Goal: Information Seeking & Learning: Find specific fact

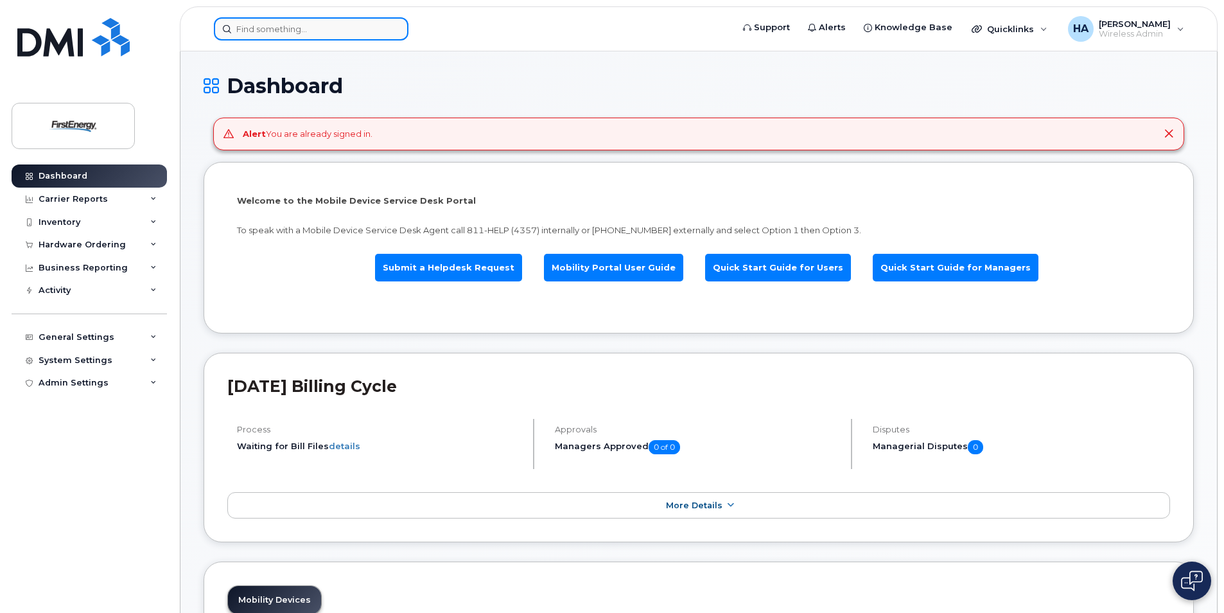
click at [387, 32] on div at bounding box center [311, 28] width 195 height 23
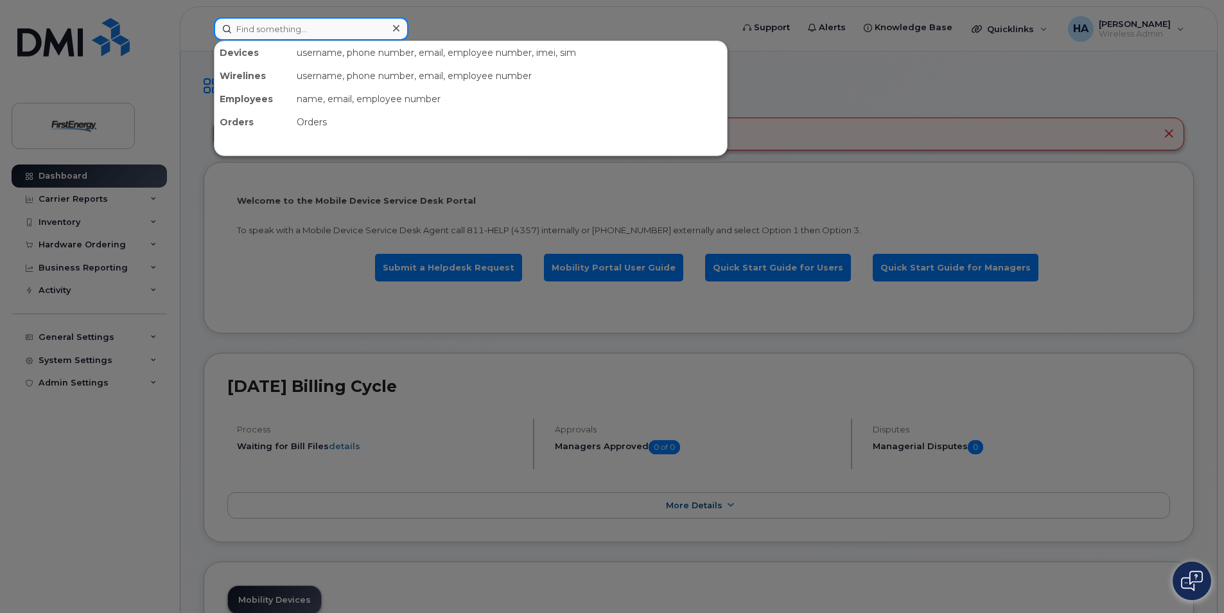
paste input "Rohrer"
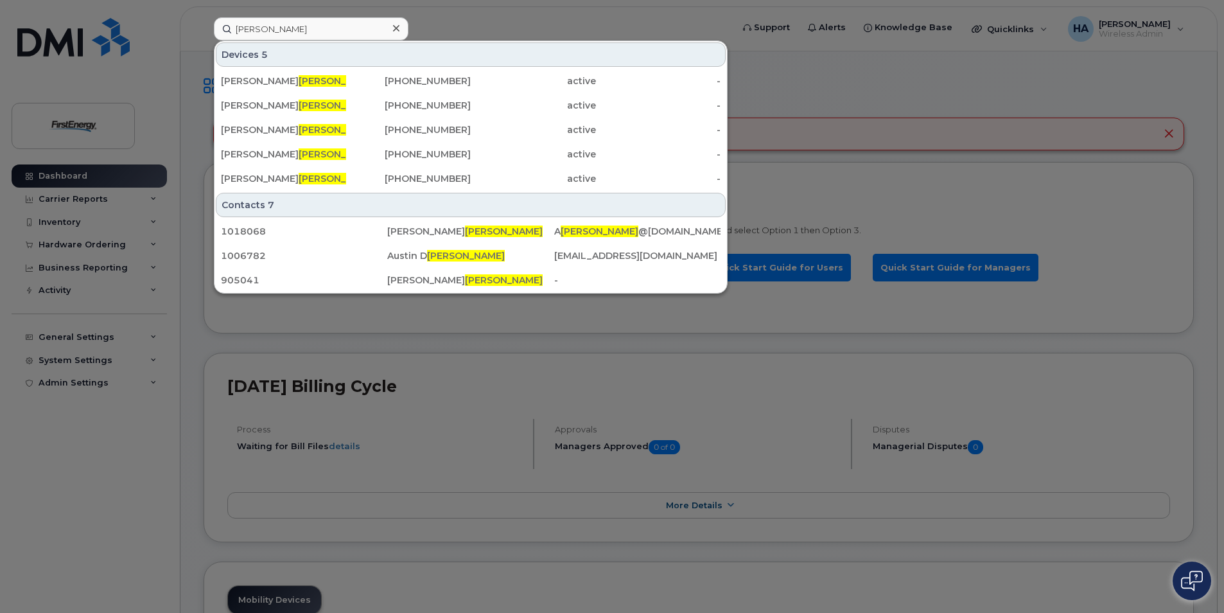
click at [245, 53] on div "Devices 5" at bounding box center [471, 54] width 510 height 24
click at [288, 30] on input "Rohrer" at bounding box center [311, 28] width 195 height 23
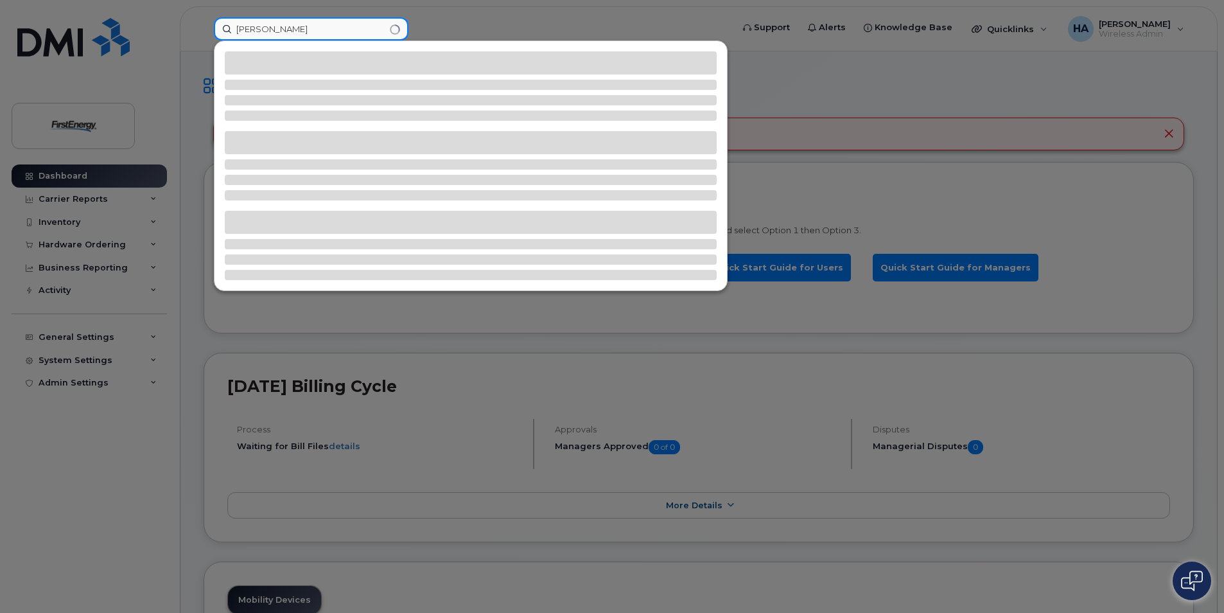
type input "[PERSON_NAME]"
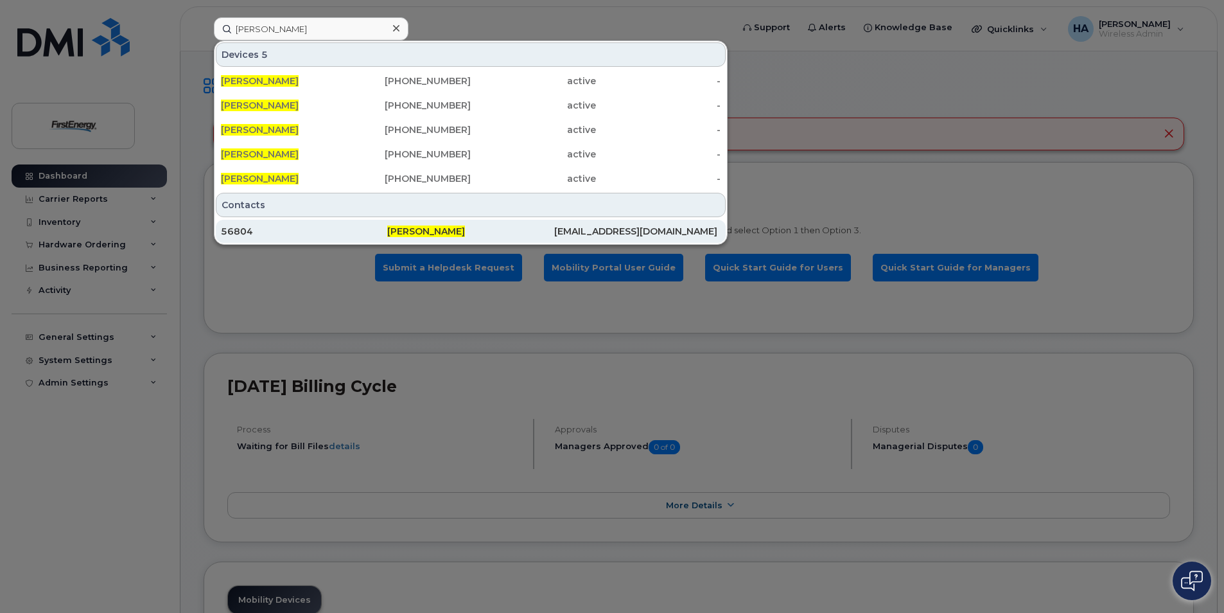
click at [288, 236] on div "56804" at bounding box center [304, 231] width 166 height 13
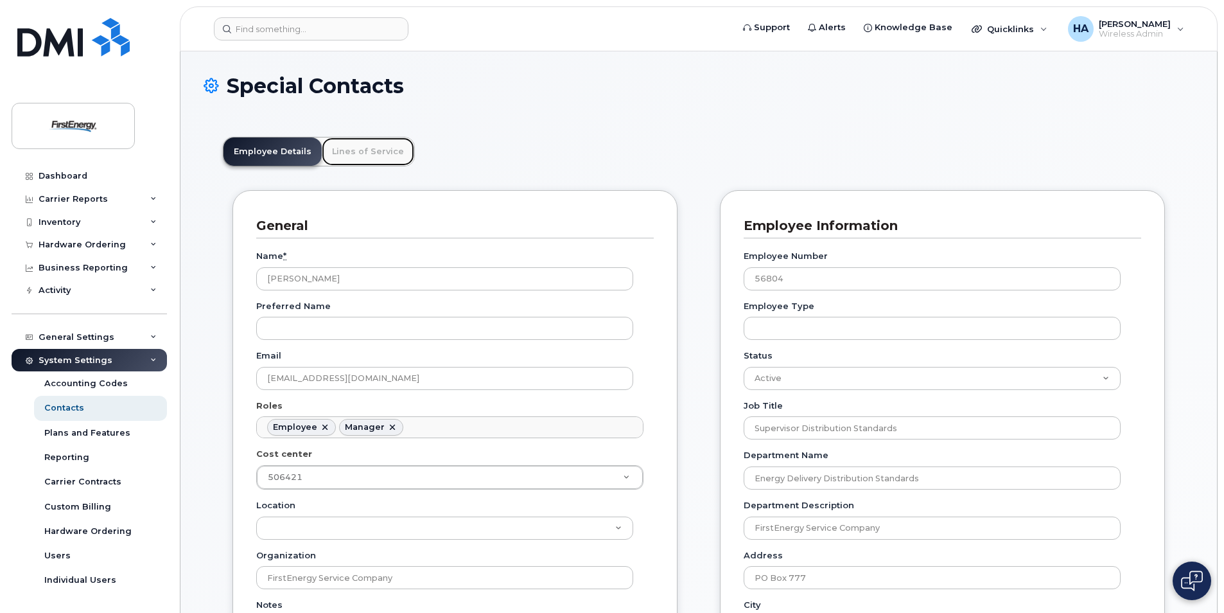
click at [393, 149] on link "Lines of Service" at bounding box center [368, 151] width 92 height 28
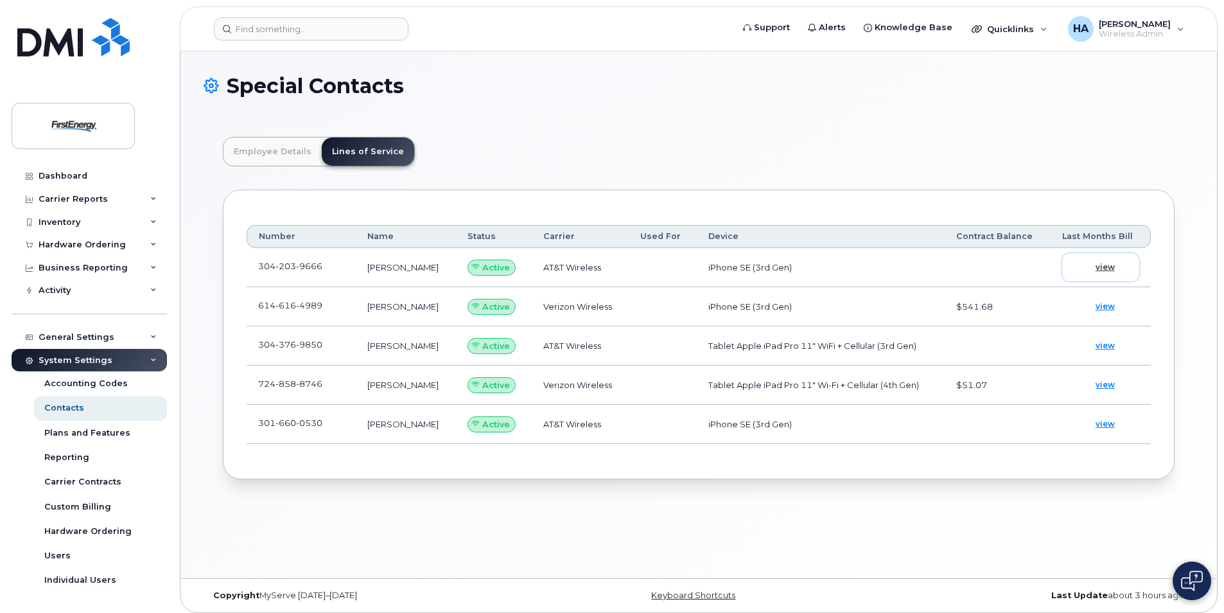
click at [1107, 268] on span "view" at bounding box center [1105, 267] width 19 height 12
click at [1111, 306] on span "view" at bounding box center [1105, 307] width 19 height 12
click at [213, 373] on div "Employee Details Lines of Service General Name * David J Rohrer Preferred Name …" at bounding box center [699, 308] width 990 height 381
click at [76, 457] on div "Reporting" at bounding box center [66, 458] width 45 height 12
click at [1109, 426] on span "view" at bounding box center [1105, 424] width 19 height 12
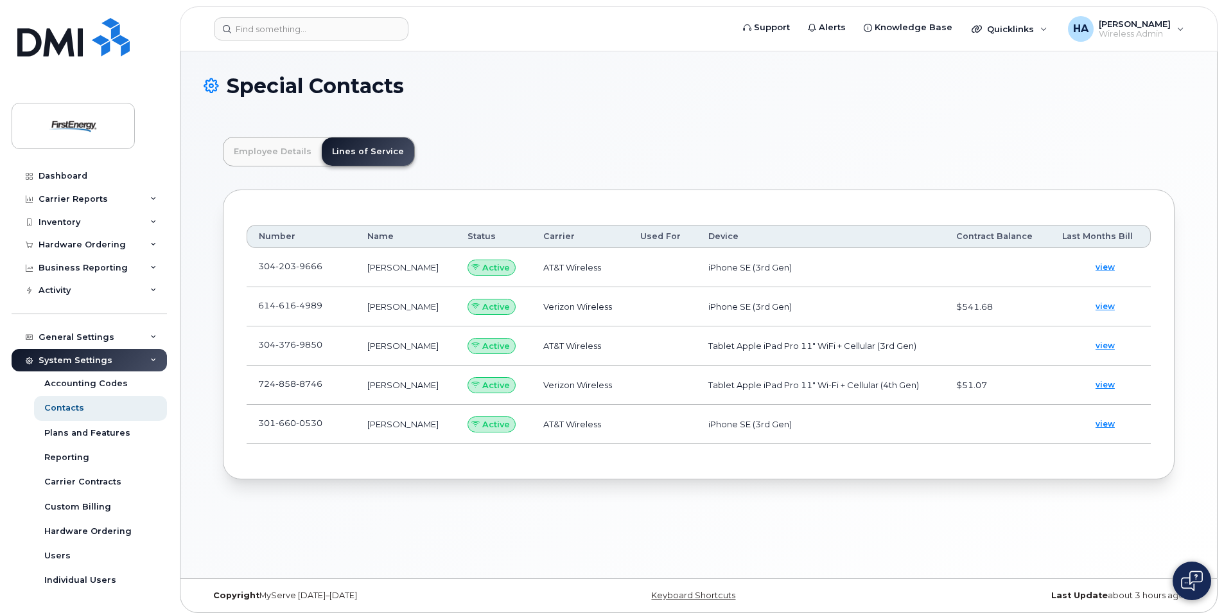
click at [201, 268] on div "Special Contacts Employee Details Lines of Service General Name * David J Rohre…" at bounding box center [698, 314] width 1037 height 527
click at [82, 383] on div "Accounting Codes" at bounding box center [85, 384] width 83 height 12
click at [414, 268] on td "[PERSON_NAME]" at bounding box center [406, 267] width 100 height 39
copy td "ROHRER"
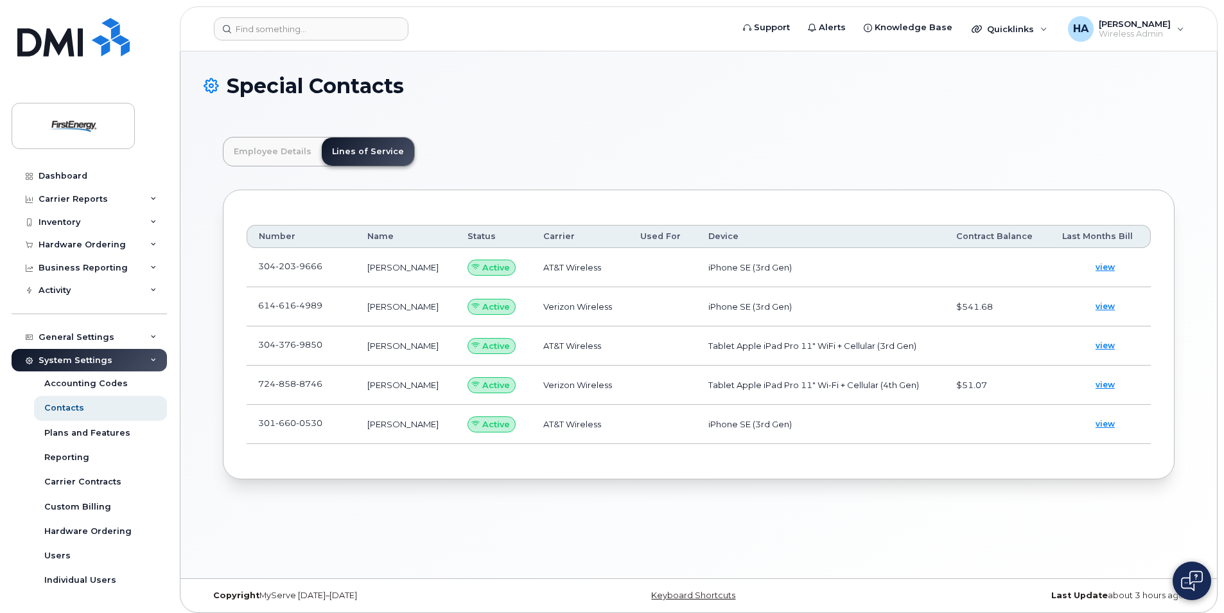
click at [453, 265] on td "[PERSON_NAME]" at bounding box center [406, 267] width 100 height 39
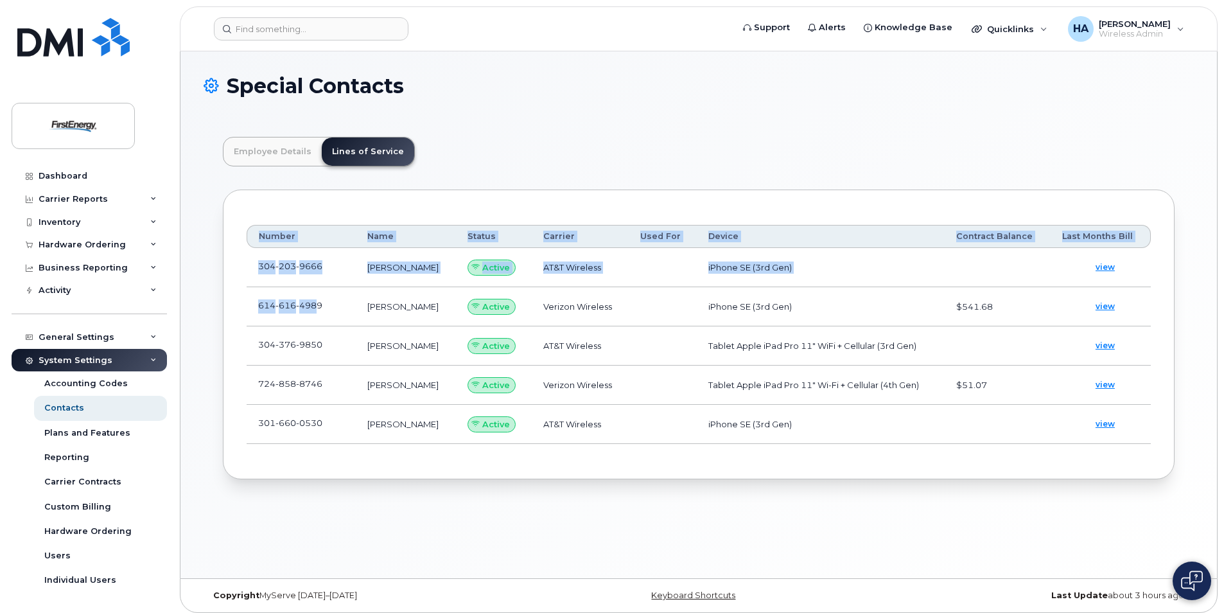
drag, startPoint x: 261, startPoint y: 235, endPoint x: 318, endPoint y: 315, distance: 98.6
click at [317, 317] on table "Number Name Status Carrier Used For Device Contract Balance Last Months Bill 30…" at bounding box center [699, 334] width 904 height 219
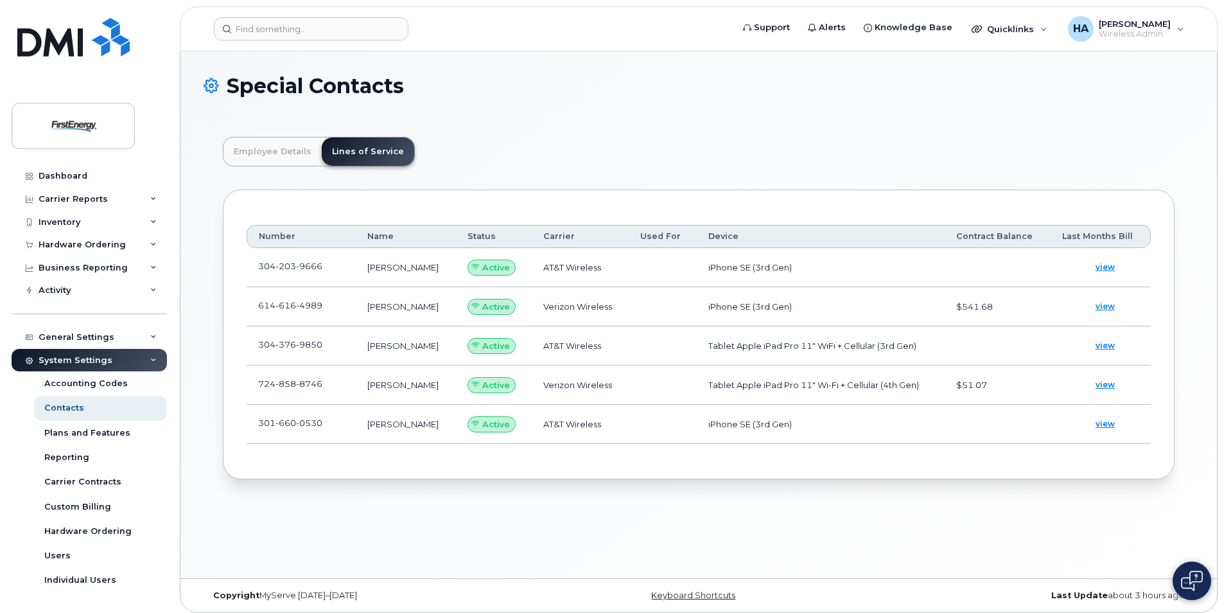
drag, startPoint x: 318, startPoint y: 315, endPoint x: 476, endPoint y: 173, distance: 212.4
click at [476, 173] on div "Employee Details Lines of Service General Name * David J Rohrer Preferred Name …" at bounding box center [699, 308] width 990 height 381
click at [305, 267] on span "9666" at bounding box center [309, 266] width 26 height 10
click at [1111, 264] on span "view" at bounding box center [1105, 267] width 19 height 12
drag, startPoint x: 322, startPoint y: 268, endPoint x: 259, endPoint y: 269, distance: 62.9
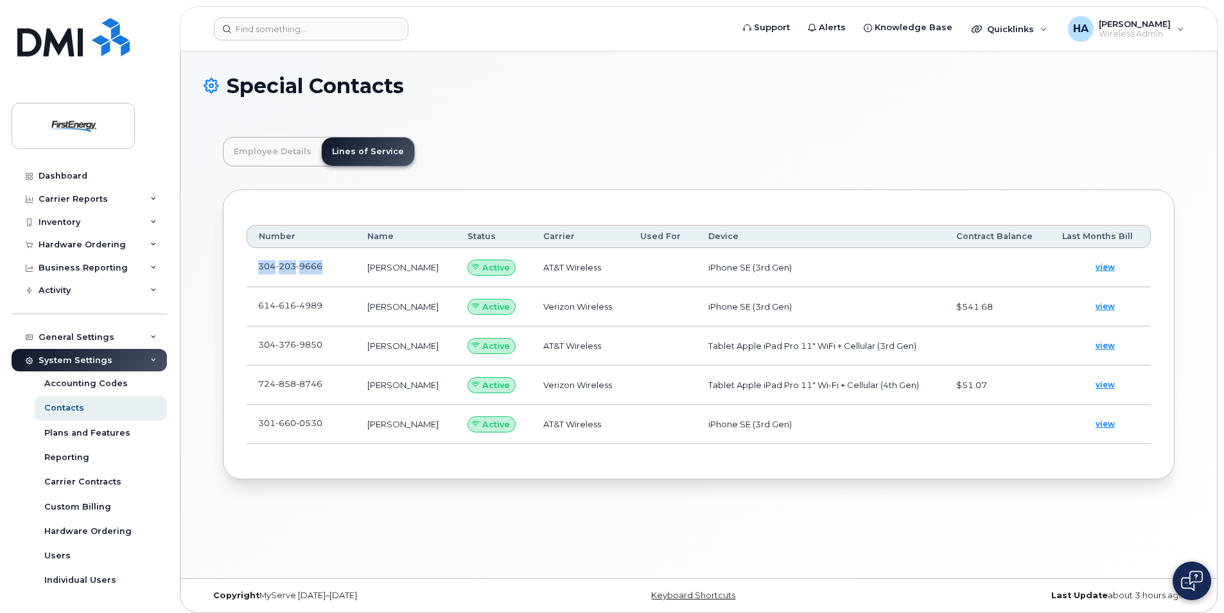
click at [259, 269] on span "304 203 9666" at bounding box center [290, 266] width 64 height 10
copy span "304 203 9666"
click at [153, 221] on div "Inventory" at bounding box center [89, 222] width 155 height 23
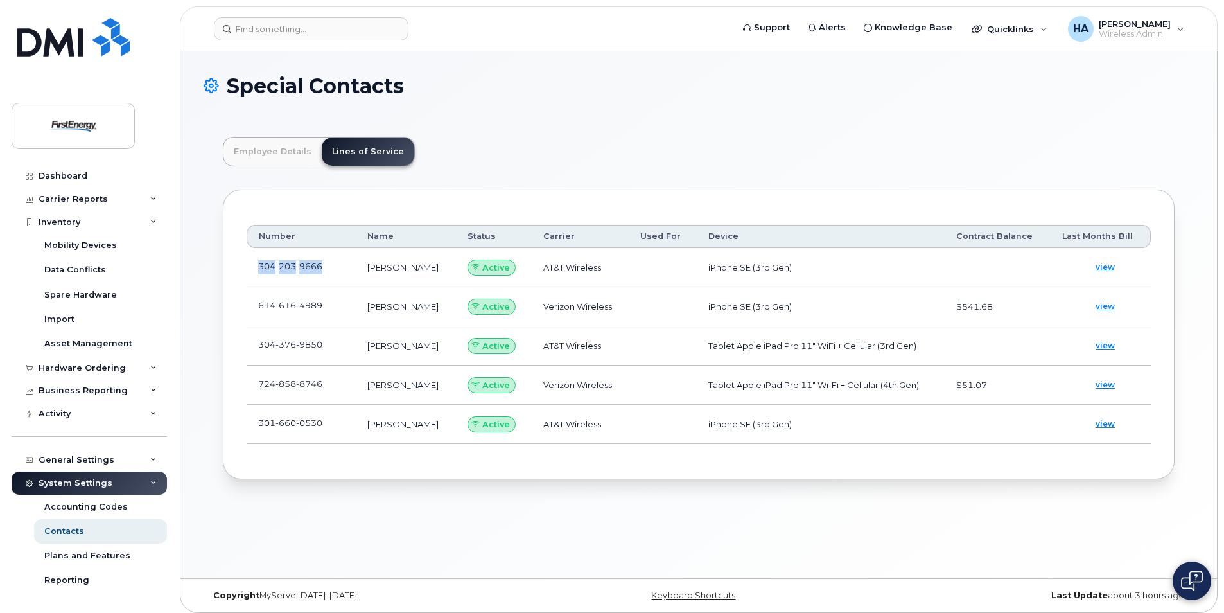
drag, startPoint x: 344, startPoint y: 280, endPoint x: 259, endPoint y: 274, distance: 85.7
click at [259, 274] on td "304 203 9666" at bounding box center [301, 267] width 109 height 39
copy span "304 203 9666"
click at [75, 241] on div "Mobility Devices" at bounding box center [80, 246] width 73 height 12
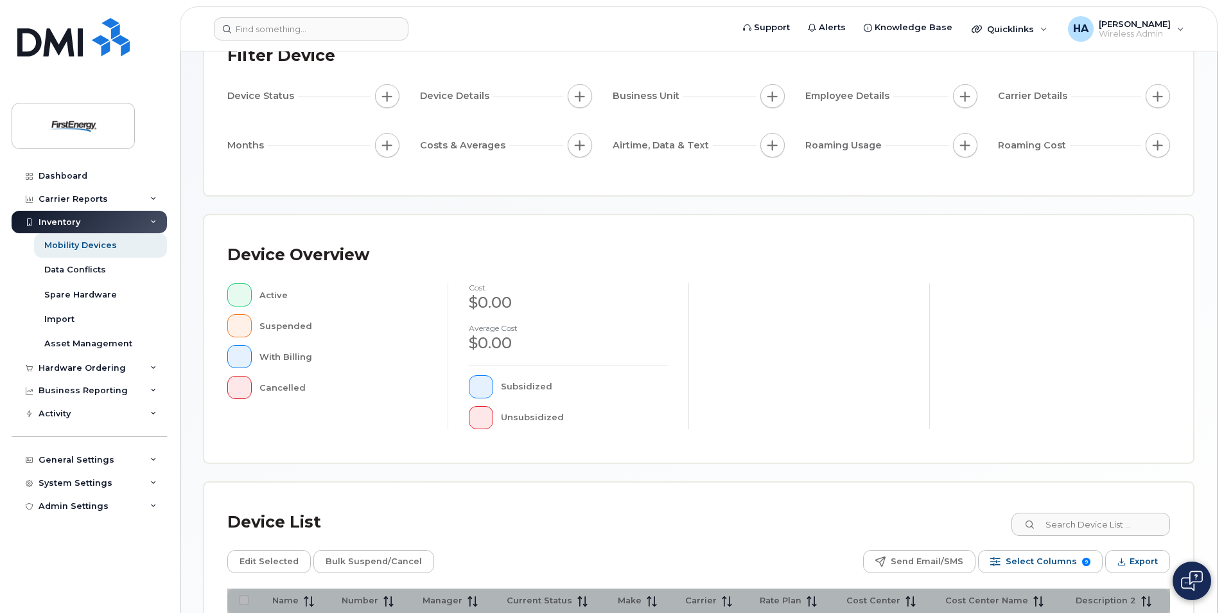
scroll to position [270, 0]
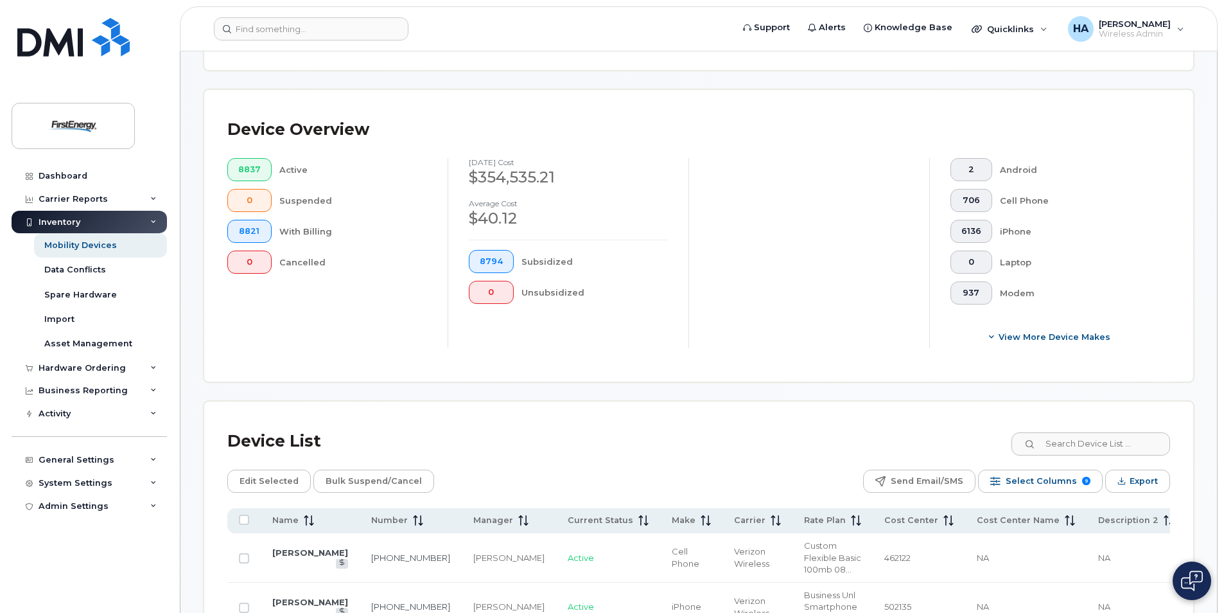
scroll to position [399, 0]
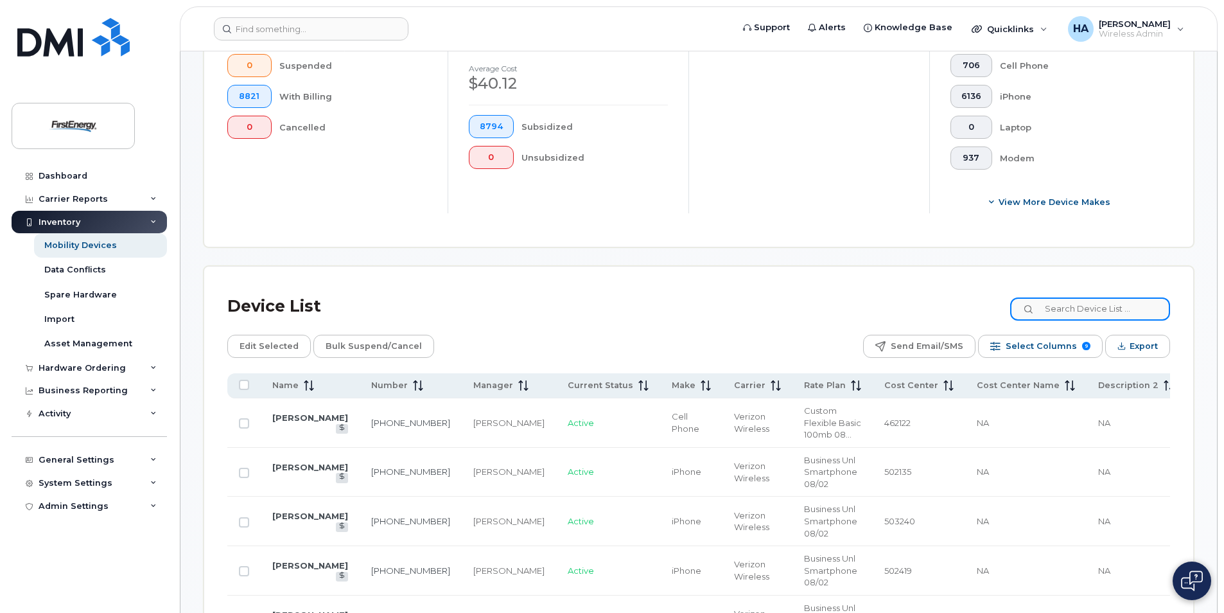
click at [1076, 311] on input at bounding box center [1090, 308] width 160 height 23
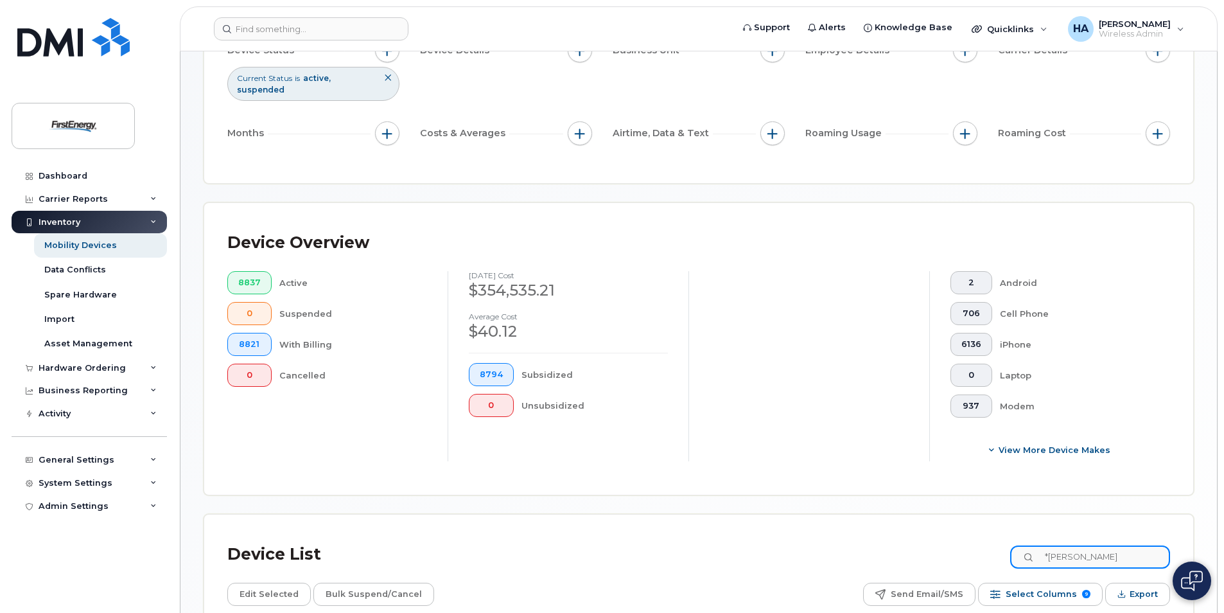
scroll to position [0, 0]
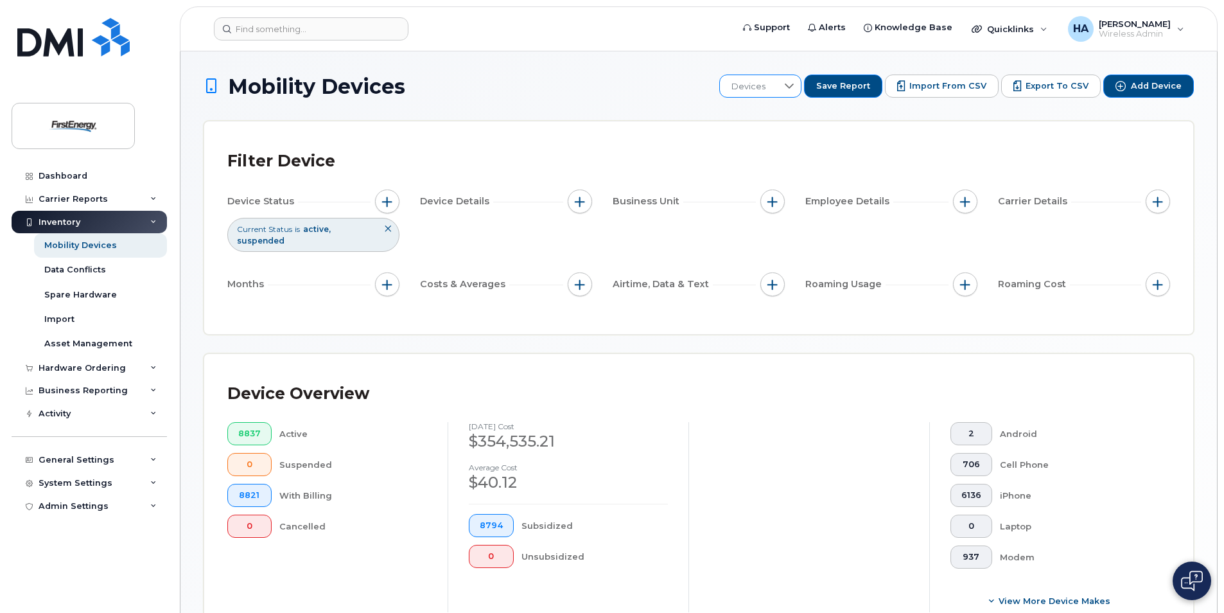
type input "*rohr"
click at [769, 87] on span "Devices" at bounding box center [747, 87] width 57 height 23
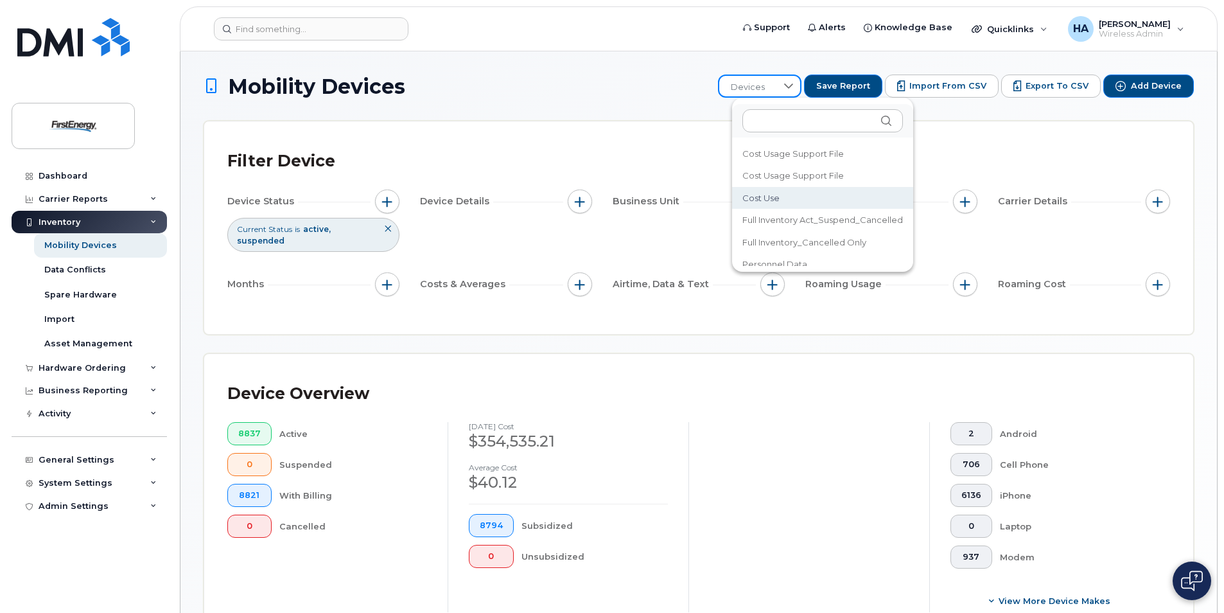
click at [961, 112] on div "Mobility Devices Devices Save Report Import from CSV Export to CSV Add Device F…" at bounding box center [699, 486] width 990 height 822
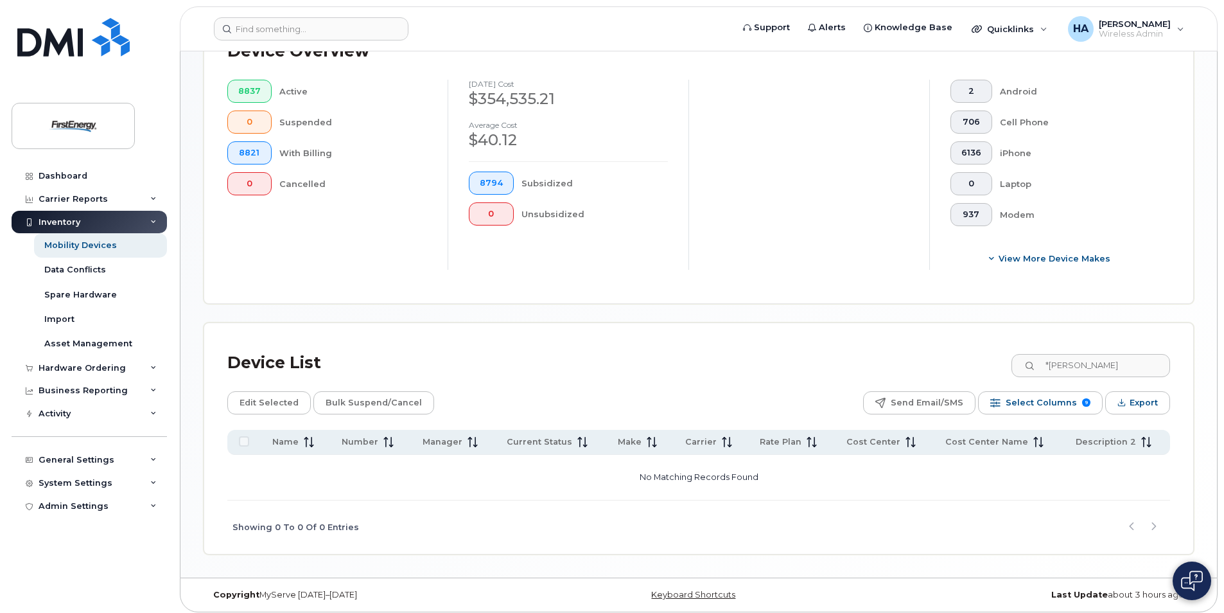
scroll to position [348, 0]
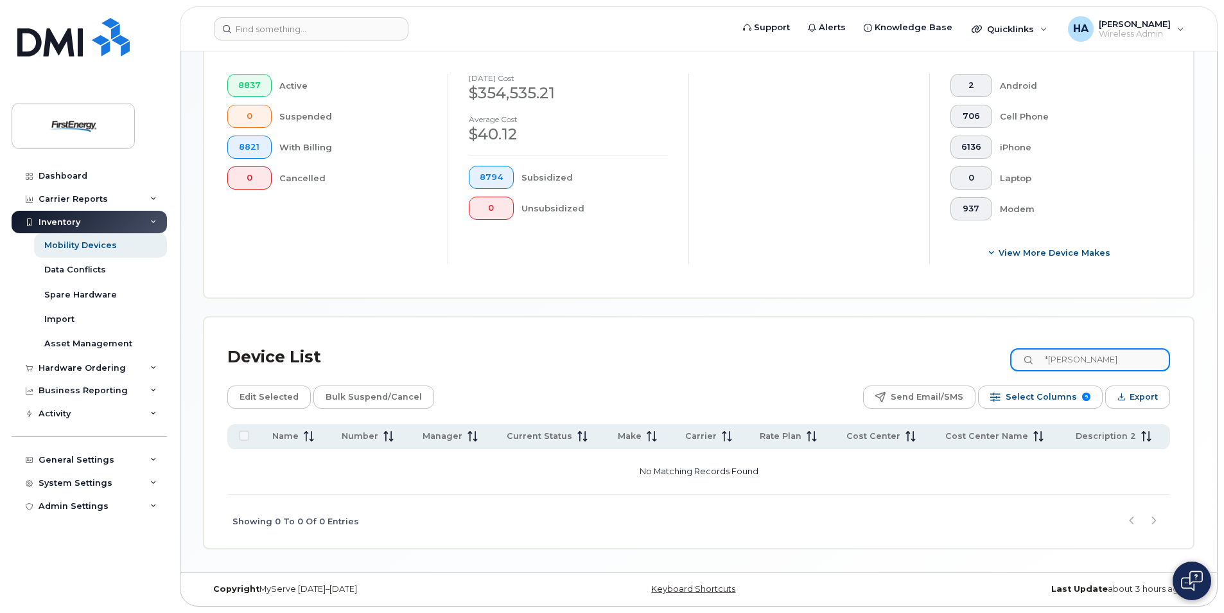
drag, startPoint x: 1085, startPoint y: 361, endPoint x: 1002, endPoint y: 367, distance: 83.7
click at [1010, 365] on div "Device List *rohr" at bounding box center [698, 356] width 943 height 33
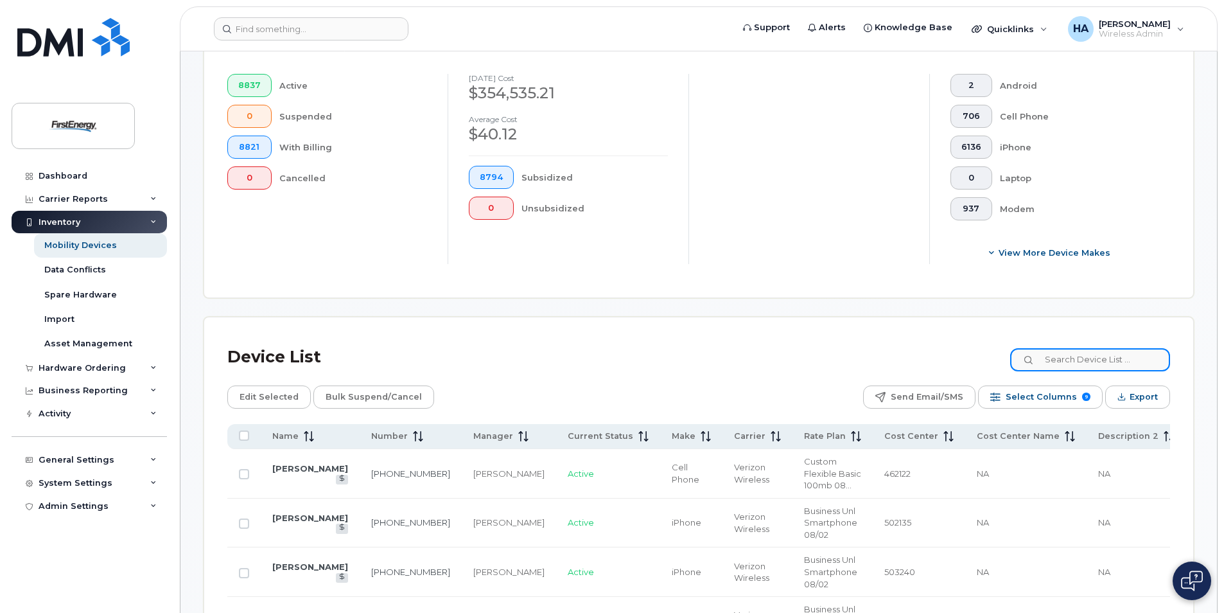
paste input "3042039666"
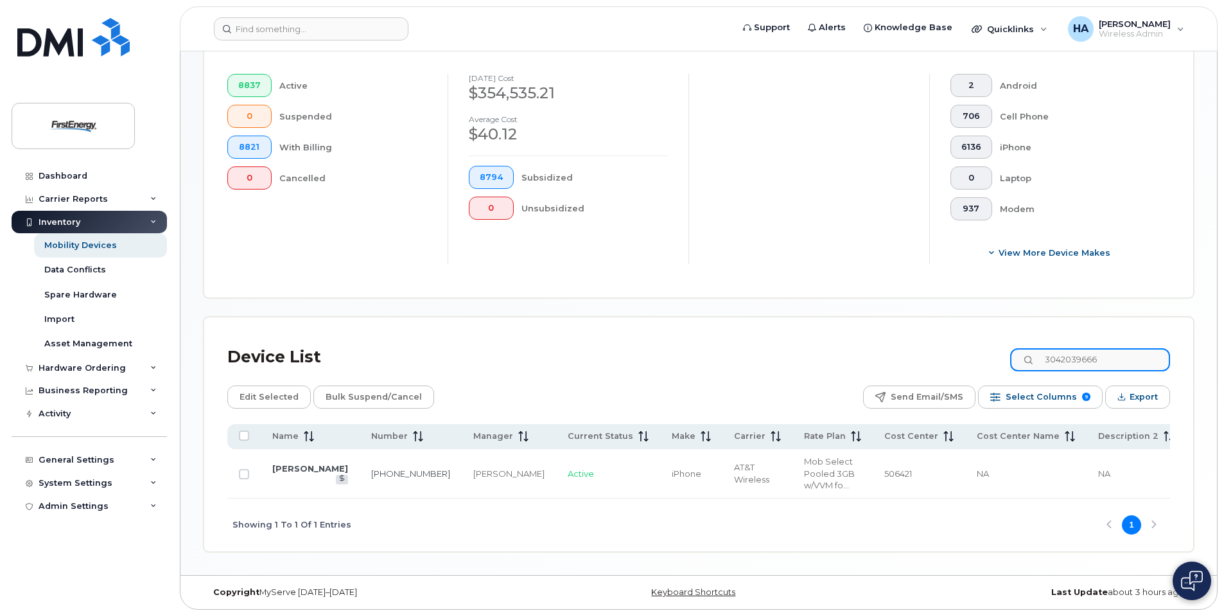
scroll to position [340, 0]
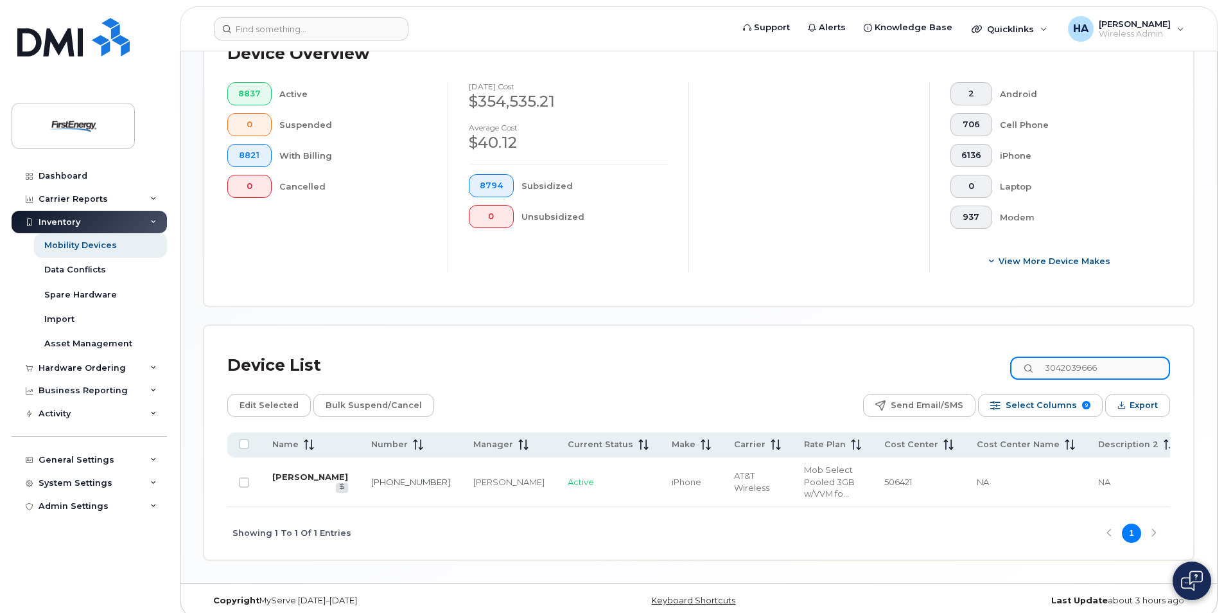
type input "3042039666"
click at [296, 478] on link "[PERSON_NAME]" at bounding box center [310, 476] width 76 height 10
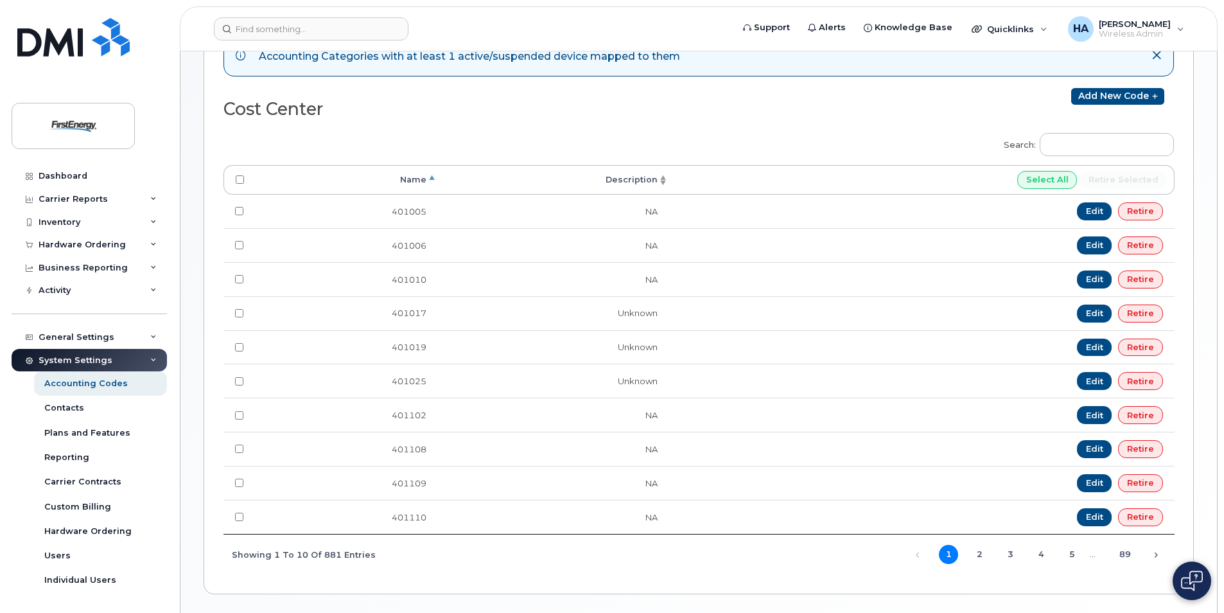
scroll to position [218, 0]
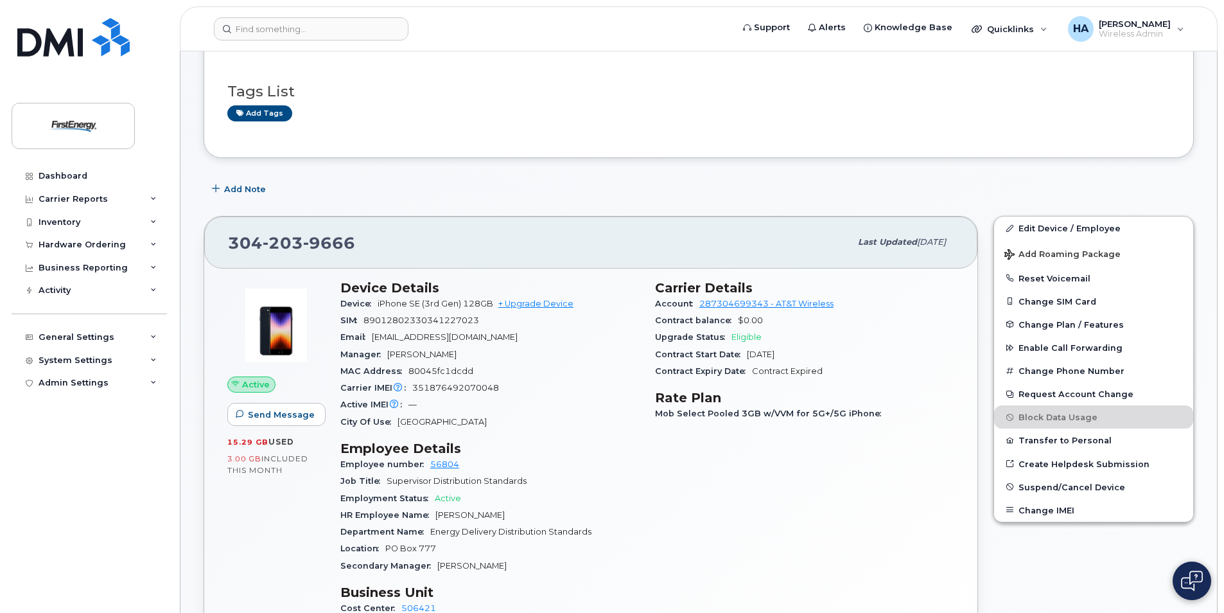
scroll to position [257, 0]
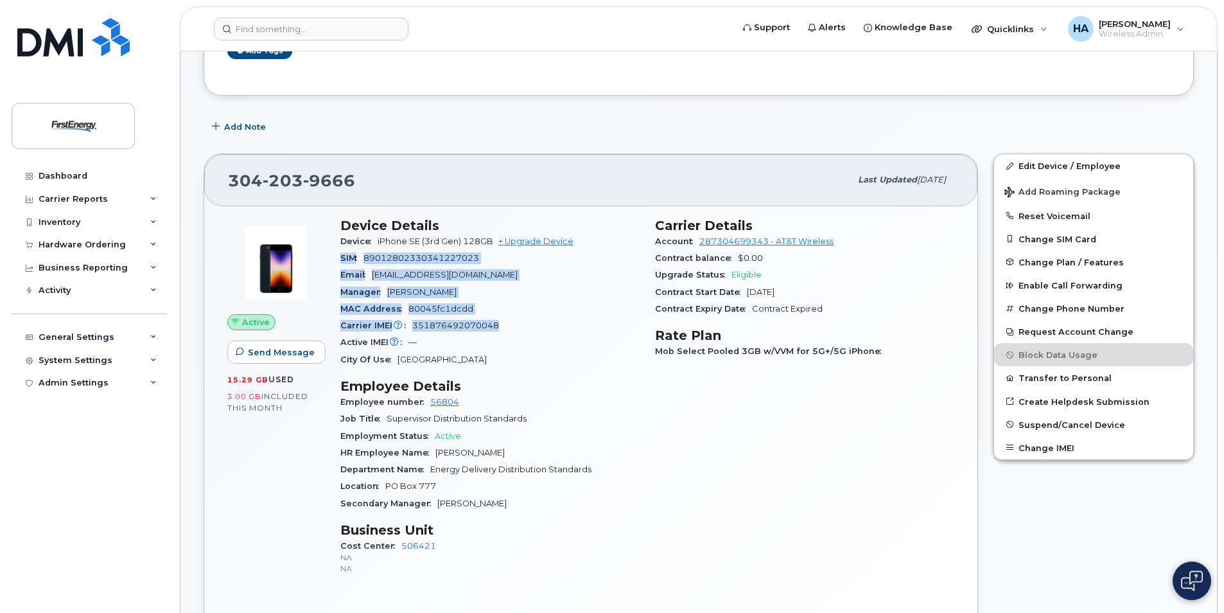
drag, startPoint x: 487, startPoint y: 324, endPoint x: 341, endPoint y: 259, distance: 160.4
click at [341, 259] on section "Device Details Device iPhone SE (3rd Gen) 128GB + Upgrade Device SIM 8901280233…" at bounding box center [489, 293] width 299 height 150
click at [543, 273] on div "Email DJRohrer@firstenergycorp.com" at bounding box center [489, 275] width 299 height 17
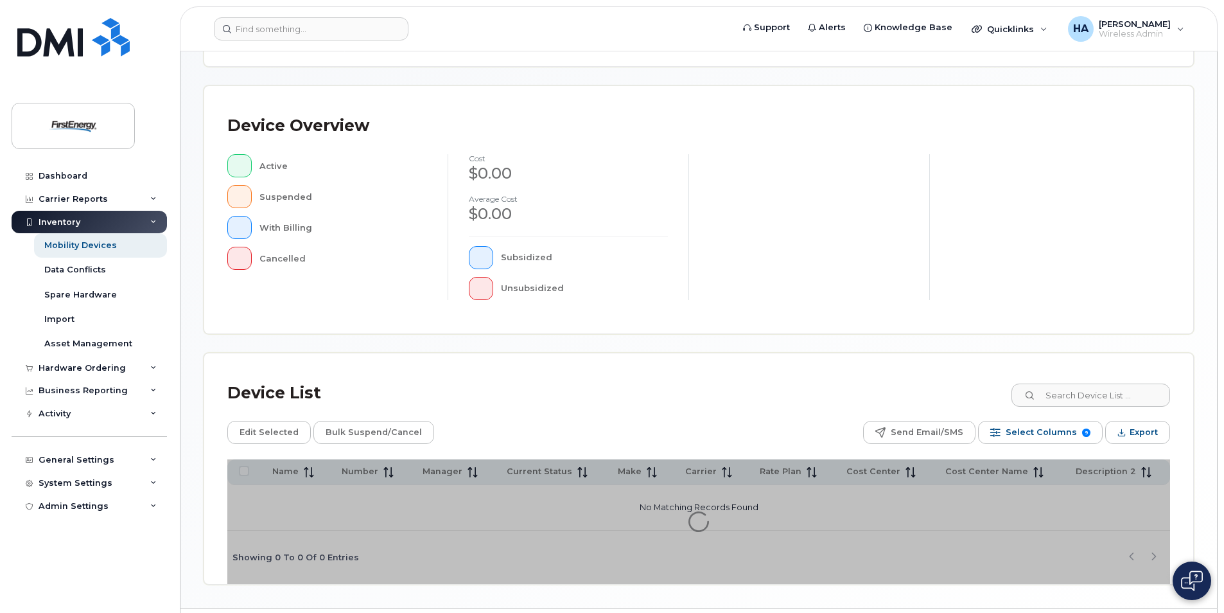
scroll to position [270, 0]
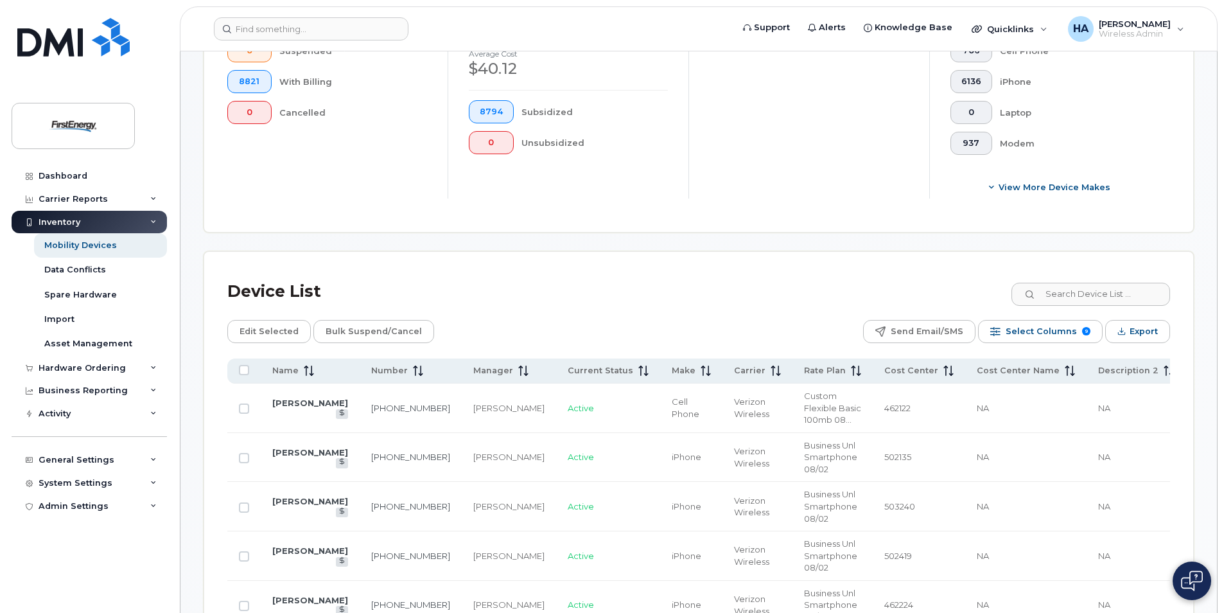
scroll to position [463, 0]
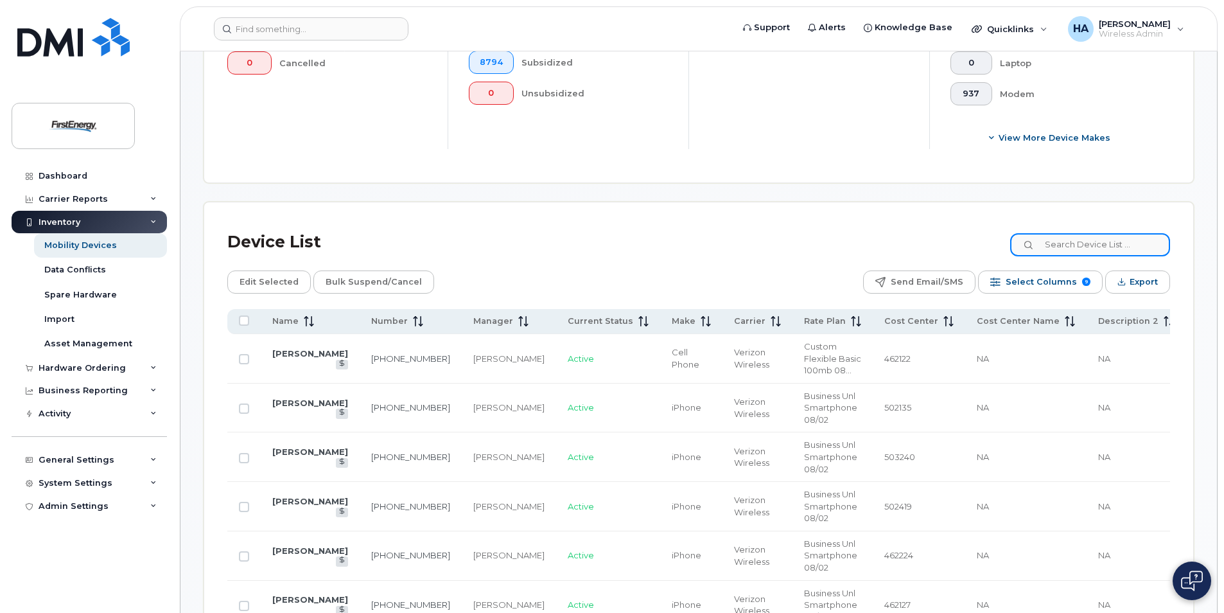
click at [1066, 245] on input at bounding box center [1090, 244] width 160 height 23
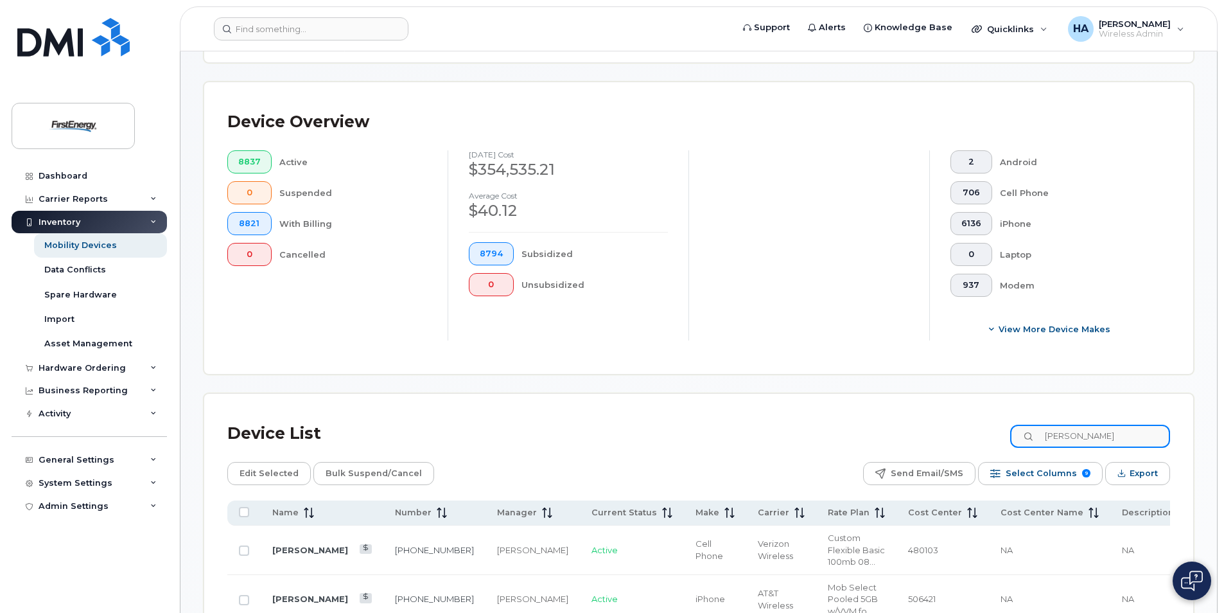
scroll to position [270, 0]
drag, startPoint x: 1087, startPoint y: 431, endPoint x: 850, endPoint y: 405, distance: 239.0
click at [875, 420] on div "Device List [PERSON_NAME]" at bounding box center [698, 434] width 943 height 33
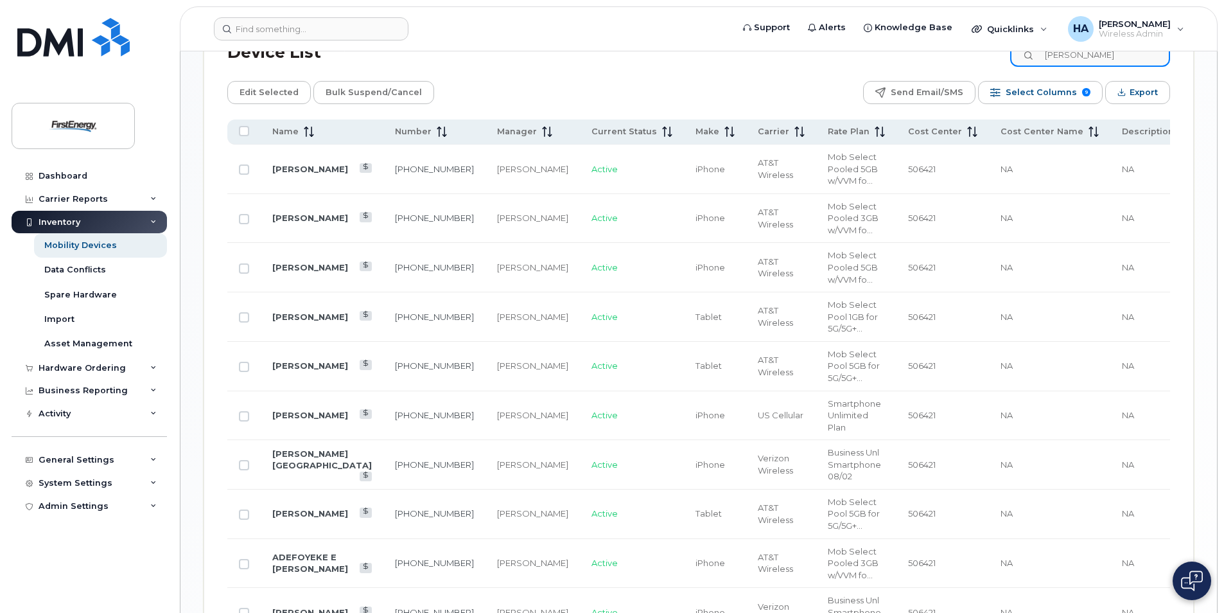
scroll to position [656, 0]
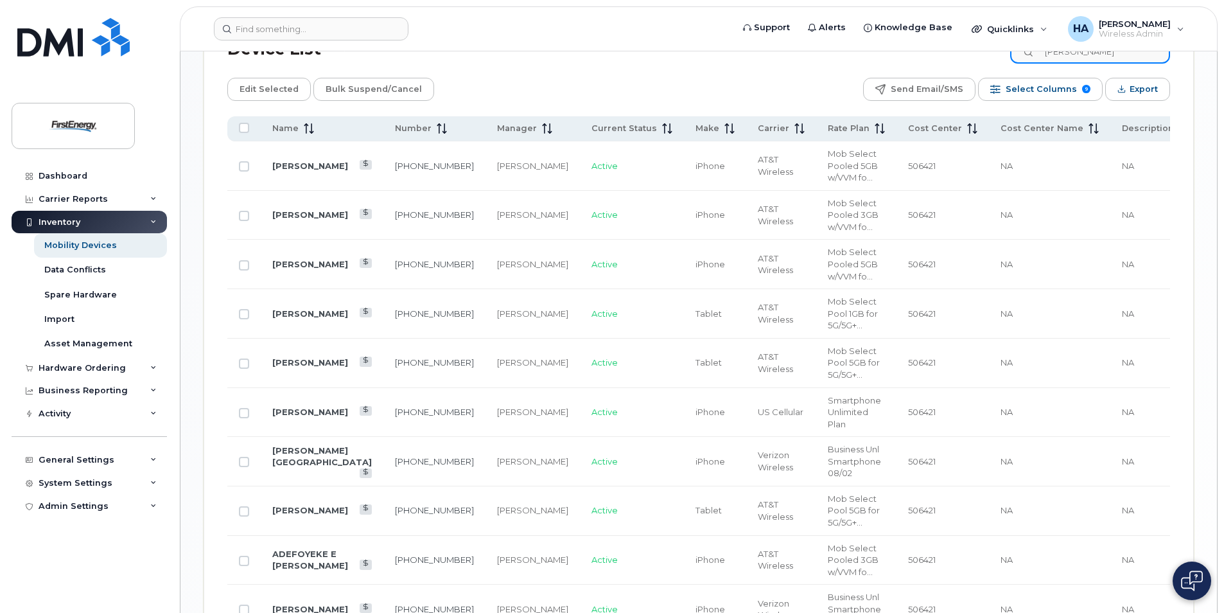
type input "[PERSON_NAME]"
